Goal: Information Seeking & Learning: Compare options

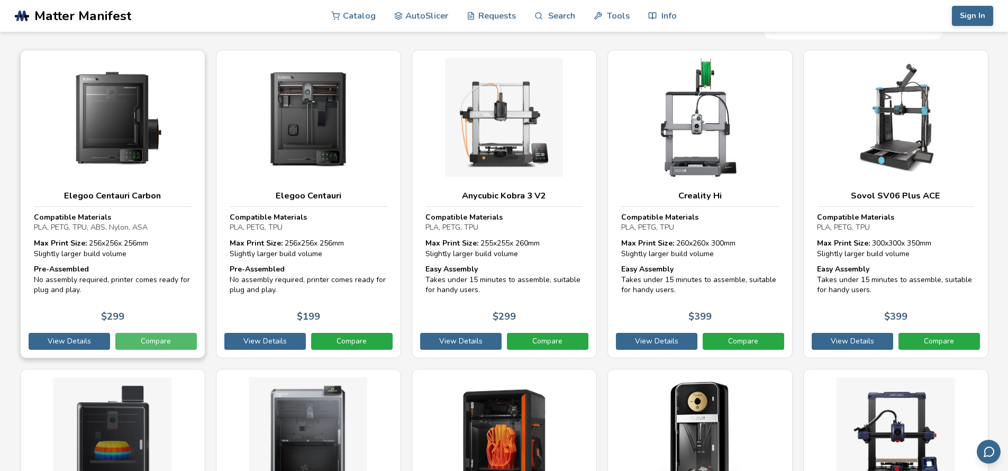
scroll to position [259, 0]
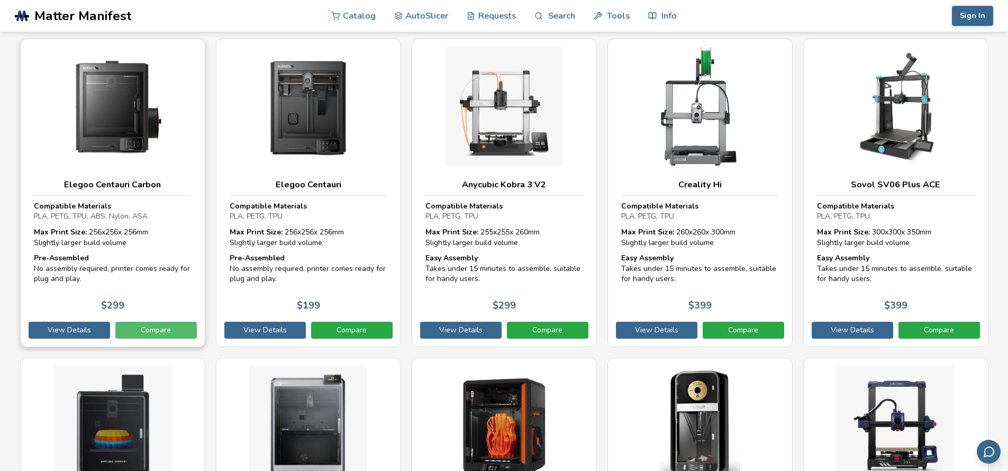
click at [167, 322] on link "Compare" at bounding box center [156, 330] width 82 height 17
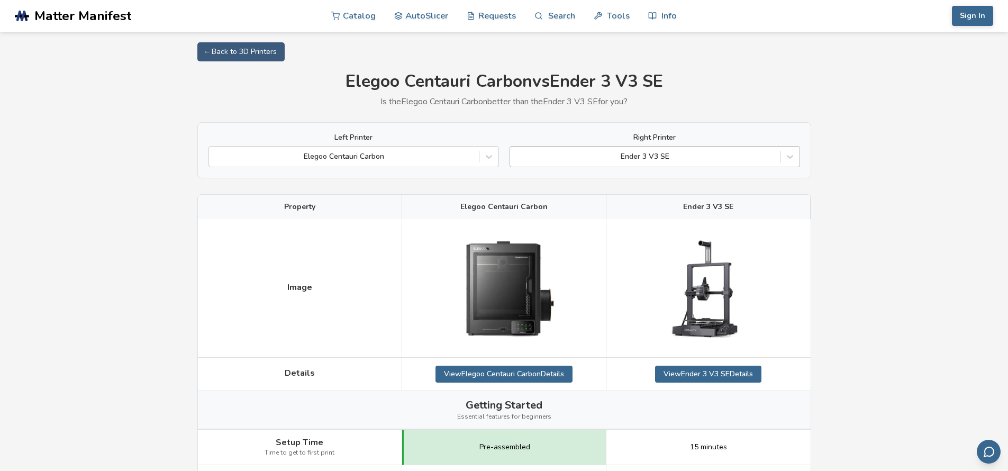
click at [718, 156] on div at bounding box center [645, 156] width 259 height 11
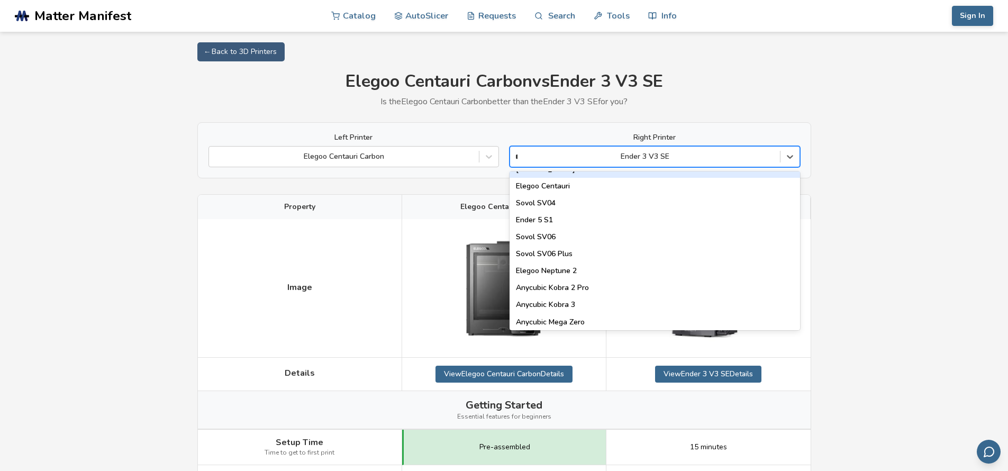
scroll to position [183, 0]
type input "**"
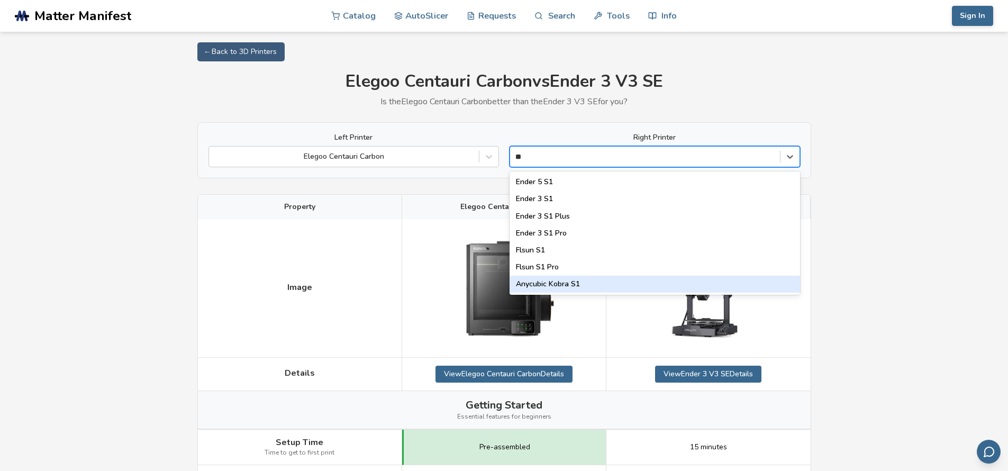
click at [603, 278] on div "Anycubic Kobra S1" at bounding box center [655, 284] width 291 height 17
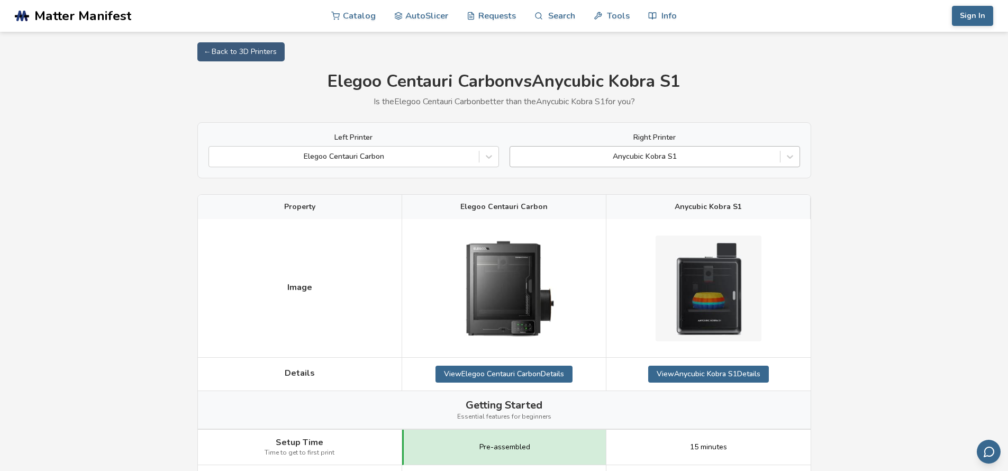
click at [750, 147] on div "Anycubic Kobra S1" at bounding box center [655, 156] width 291 height 21
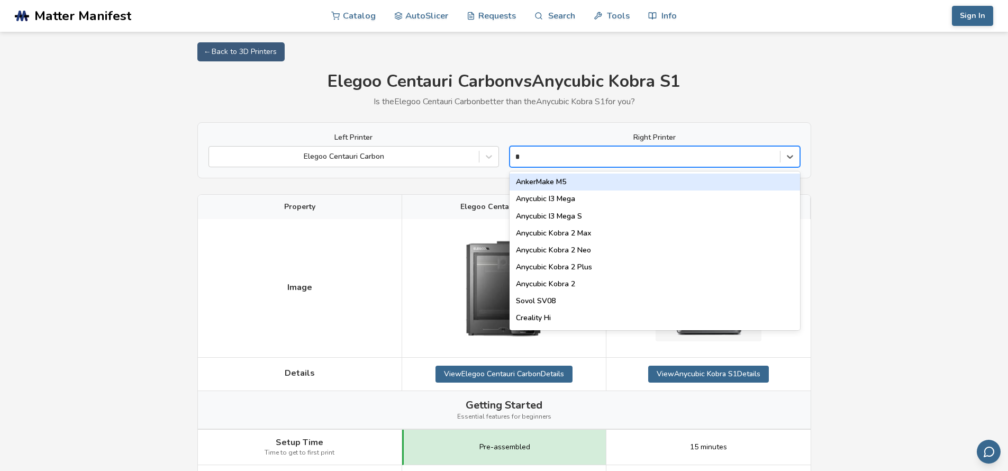
type input "**"
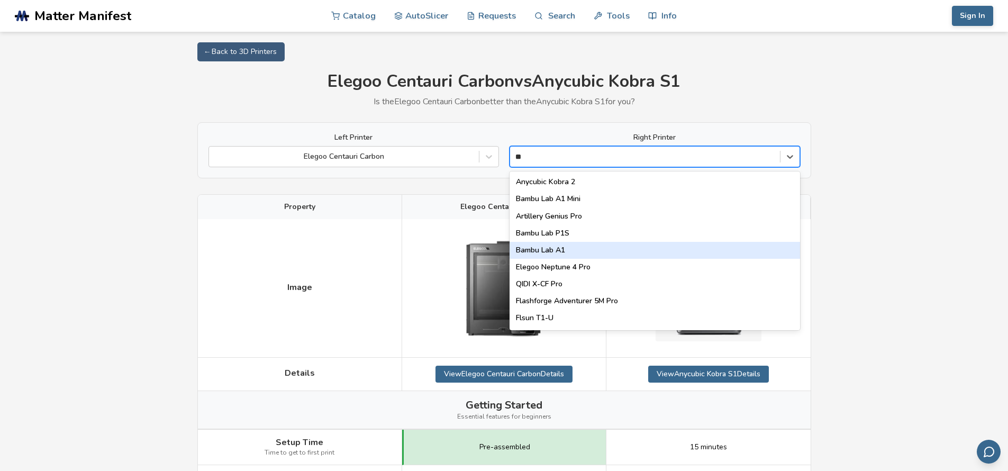
click at [616, 242] on div "Bambu Lab A1" at bounding box center [655, 250] width 291 height 17
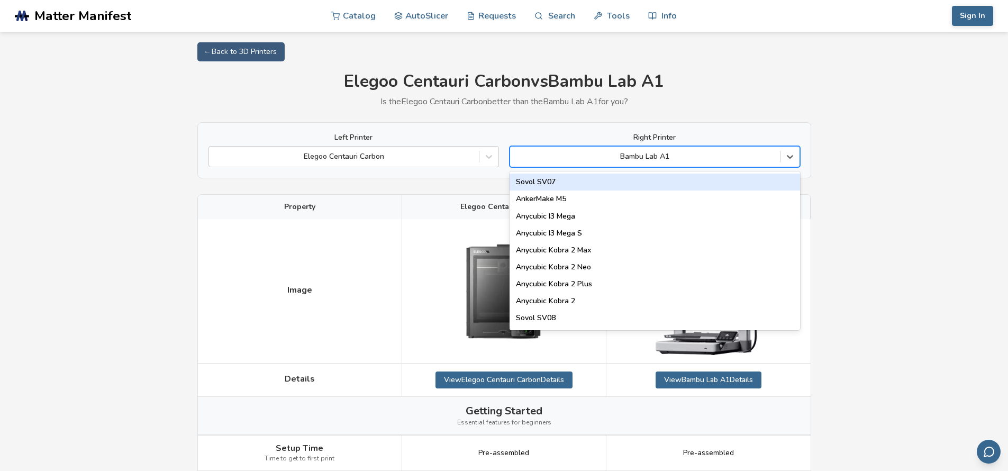
click at [736, 161] on div at bounding box center [645, 156] width 259 height 11
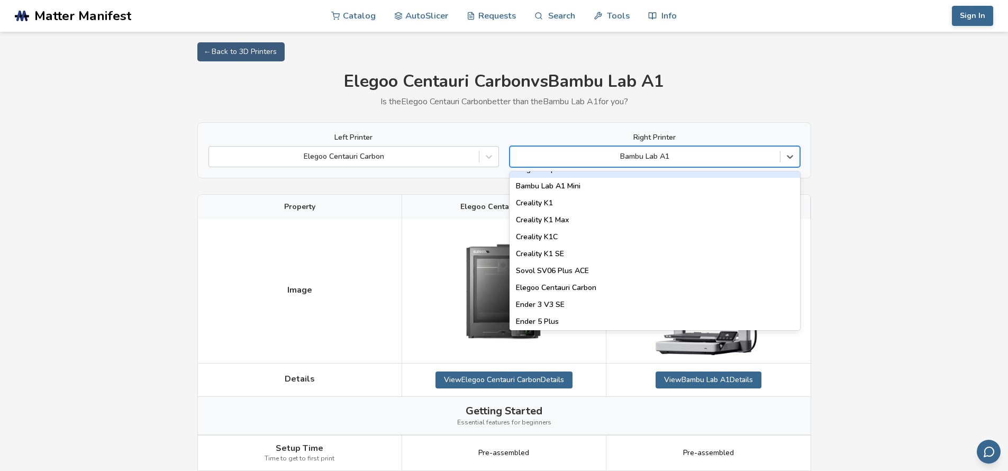
scroll to position [252, 0]
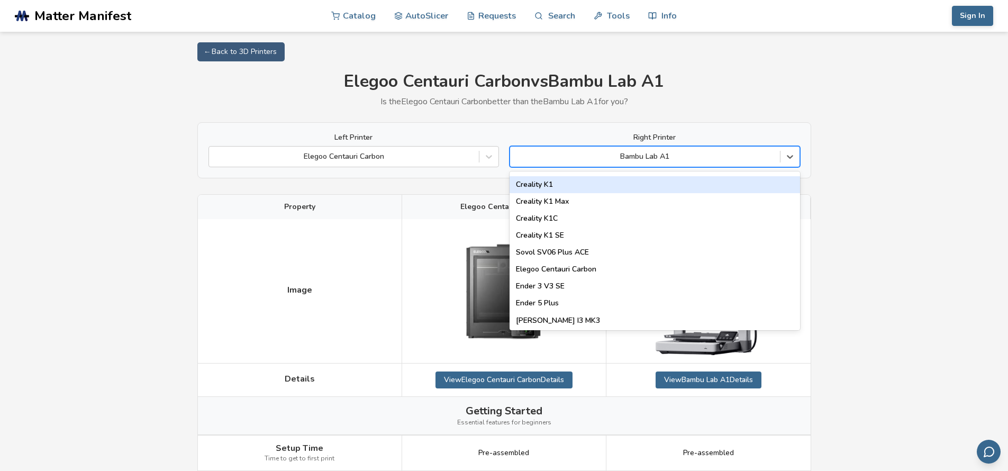
click at [693, 190] on div "Creality K1" at bounding box center [655, 184] width 291 height 17
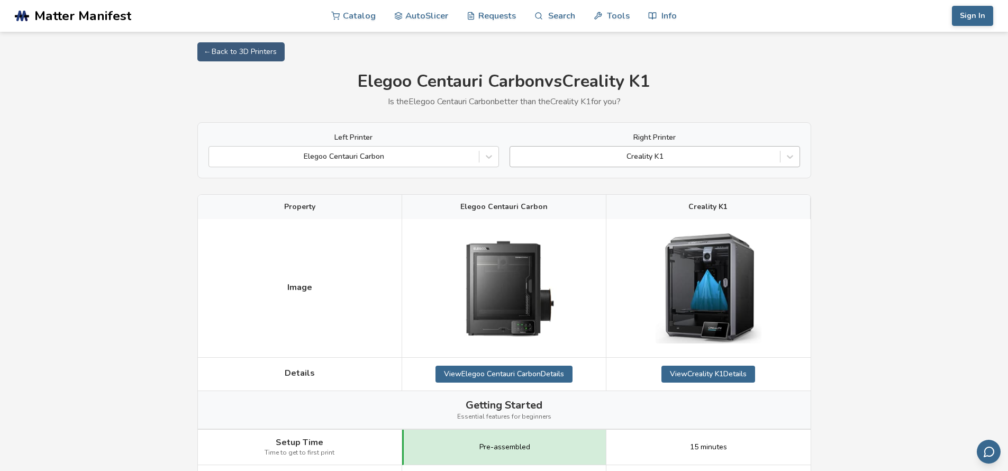
click at [726, 148] on div "Creality K1" at bounding box center [655, 156] width 291 height 21
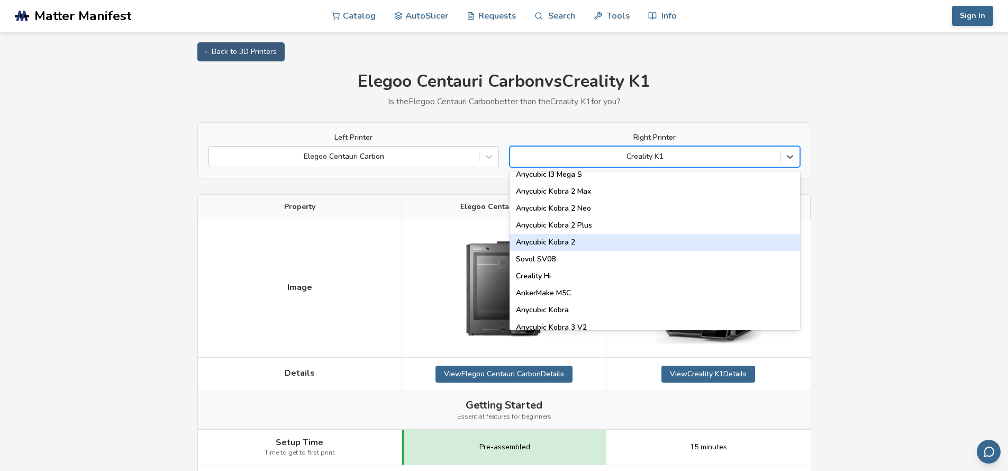
scroll to position [83, 0]
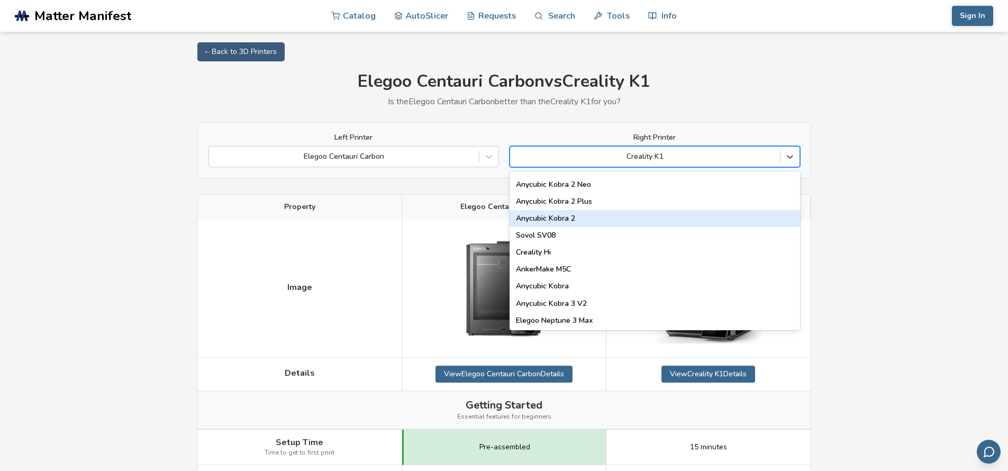
click at [706, 221] on div "Anycubic Kobra 2" at bounding box center [655, 218] width 291 height 17
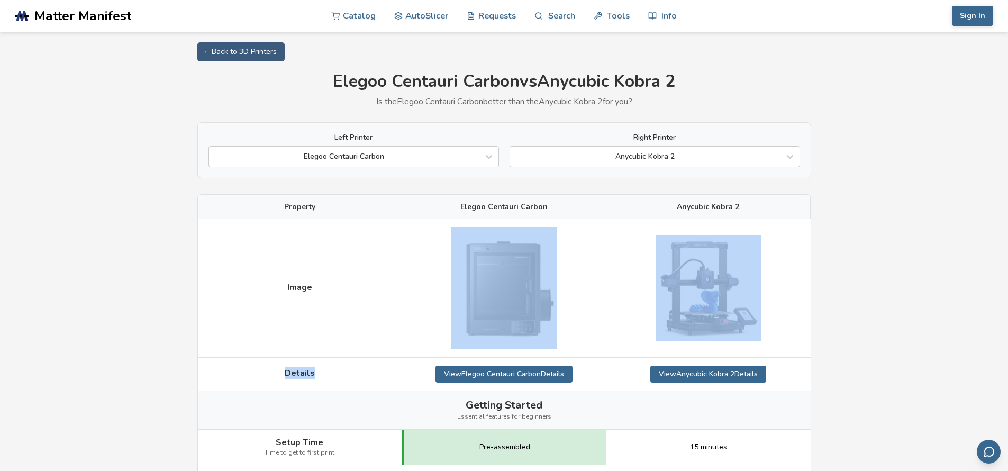
drag, startPoint x: 706, startPoint y: 222, endPoint x: 708, endPoint y: 231, distance: 9.4
click at [708, 232] on div at bounding box center [709, 288] width 204 height 138
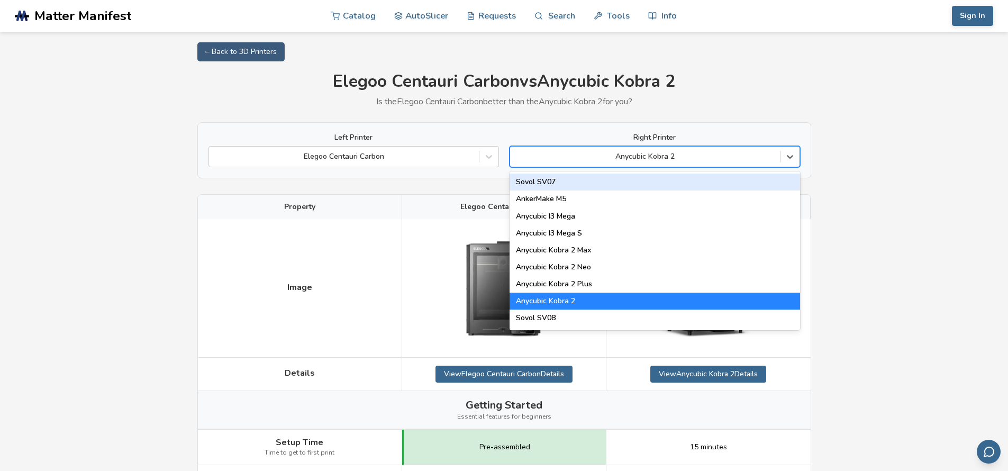
click at [734, 167] on div "Anycubic Kobra 2" at bounding box center [655, 156] width 291 height 21
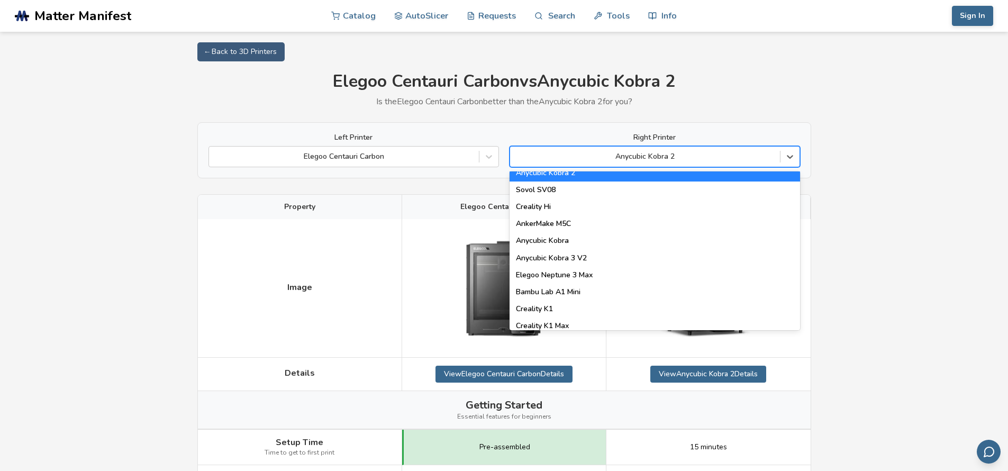
scroll to position [141, 0]
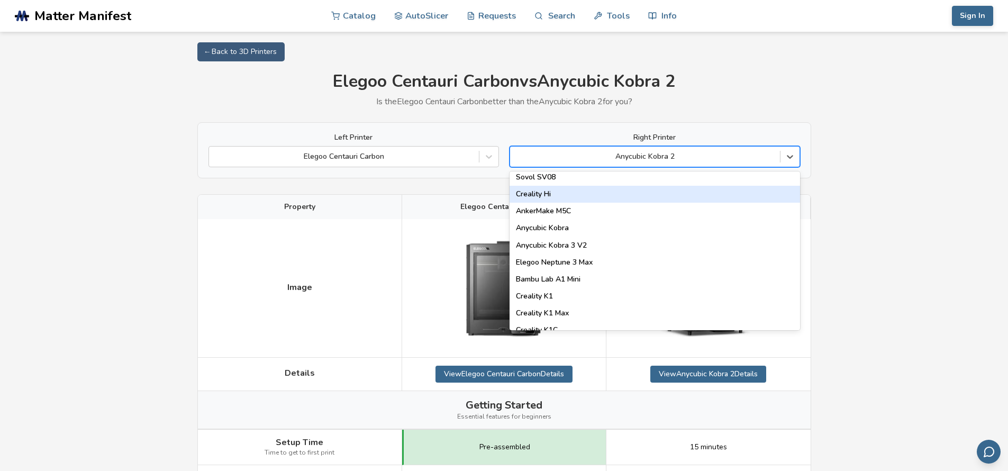
click at [678, 193] on div "Creality Hi" at bounding box center [655, 194] width 291 height 17
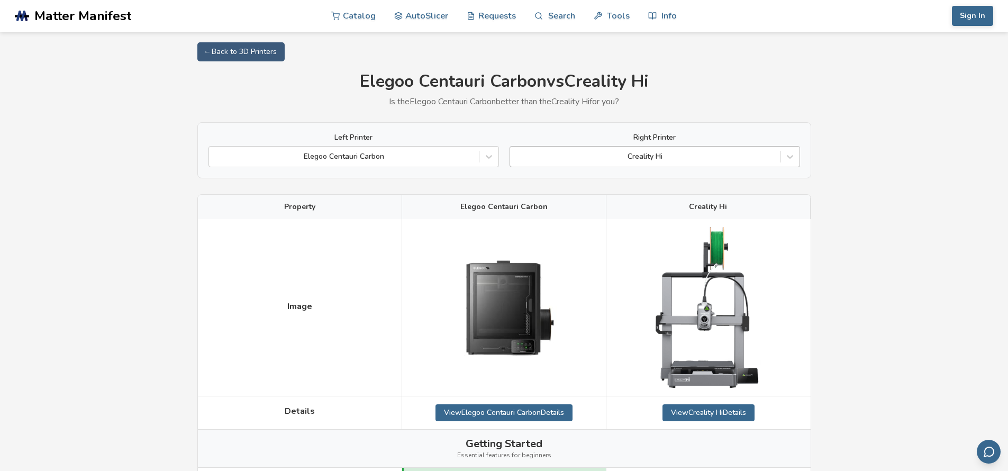
click at [717, 157] on div at bounding box center [645, 156] width 259 height 11
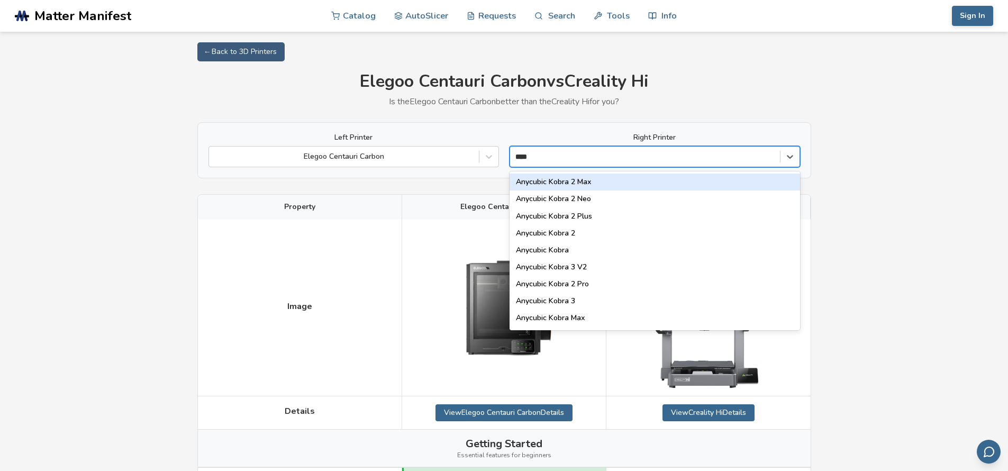
type input "*****"
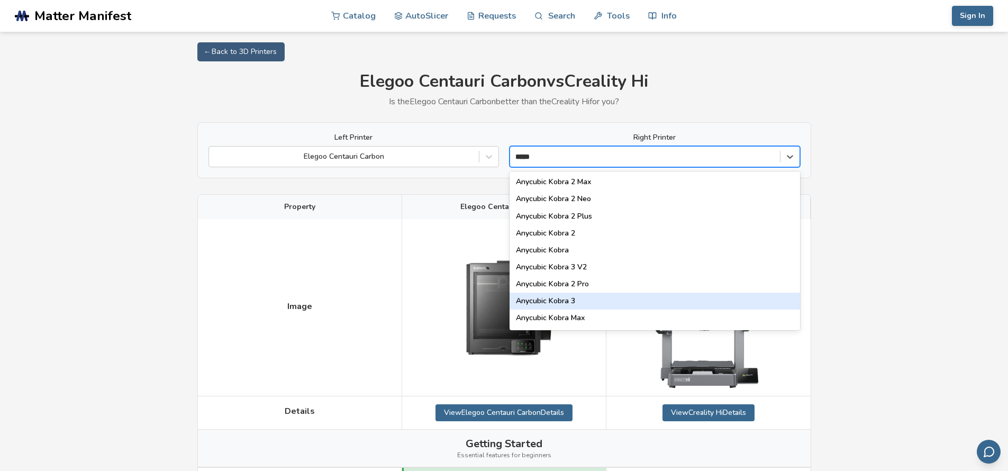
drag, startPoint x: 643, startPoint y: 287, endPoint x: 644, endPoint y: 293, distance: 5.8
click at [644, 293] on div "Anycubic Kobra 2 Max Anycubic Kobra 2 Neo Anycubic Kobra 2 Plus Anycubic Kobra …" at bounding box center [655, 250] width 291 height 159
click at [644, 293] on div "Anycubic Kobra 3" at bounding box center [655, 301] width 291 height 17
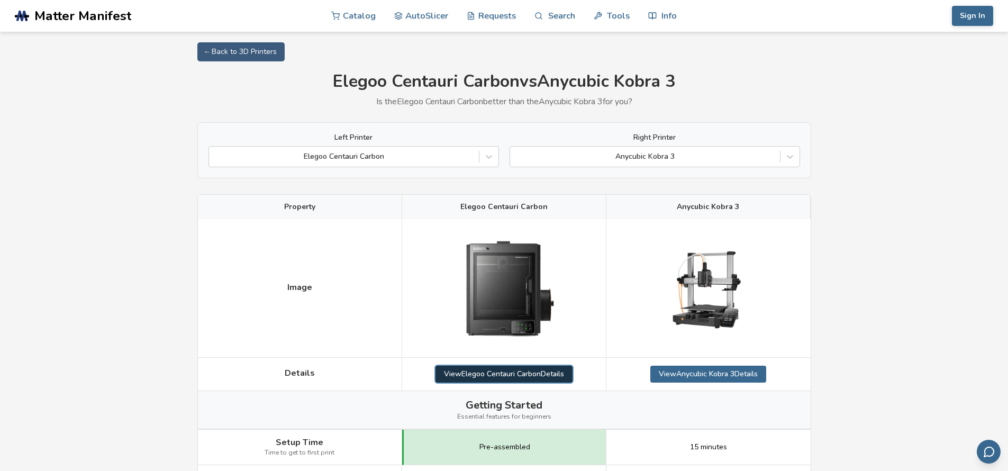
click at [543, 369] on link "View Elegoo Centauri Carbon Details" at bounding box center [504, 374] width 137 height 17
